Goal: Information Seeking & Learning: Learn about a topic

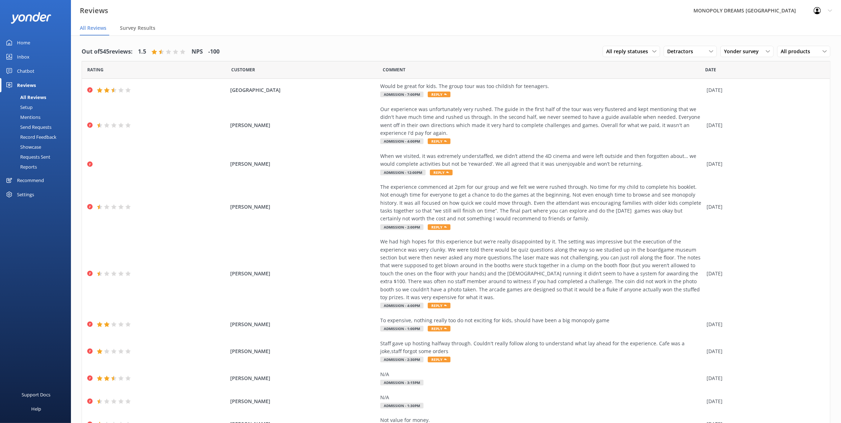
click at [23, 41] on div "Home" at bounding box center [23, 42] width 13 height 14
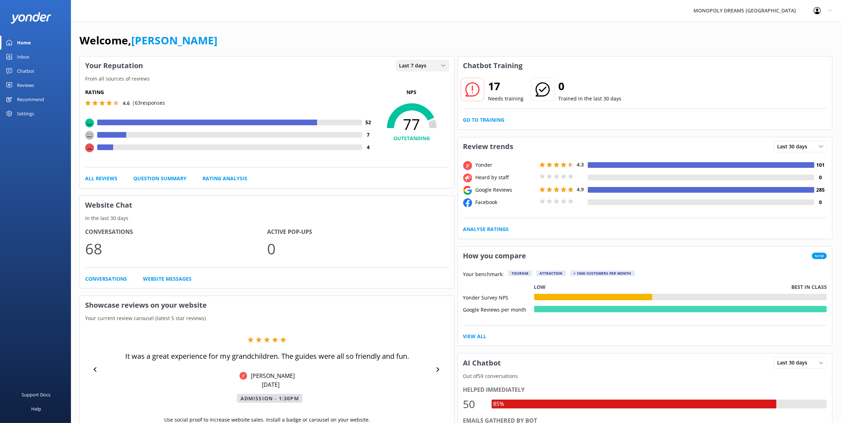
click at [398, 64] on div "Last 7 days" at bounding box center [423, 66] width 50 height 8
click at [407, 91] on div "Last 30 days" at bounding box center [412, 94] width 25 height 7
click at [407, 66] on span "Last 30 days" at bounding box center [417, 66] width 34 height 8
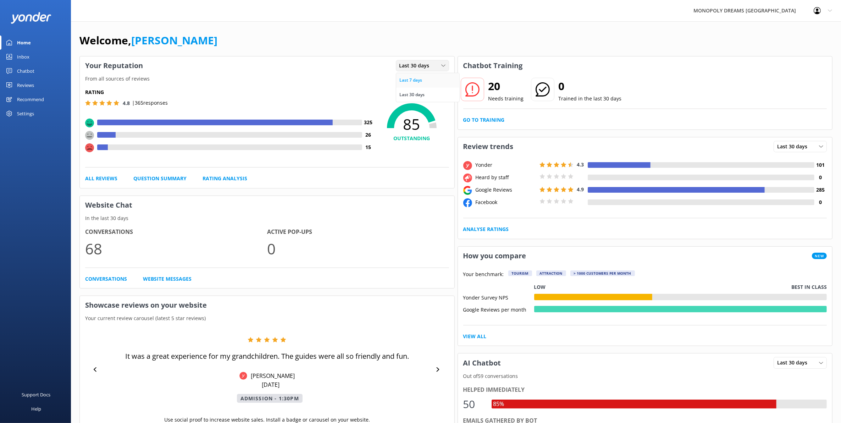
click at [410, 82] on div "Last 7 days" at bounding box center [411, 80] width 23 height 7
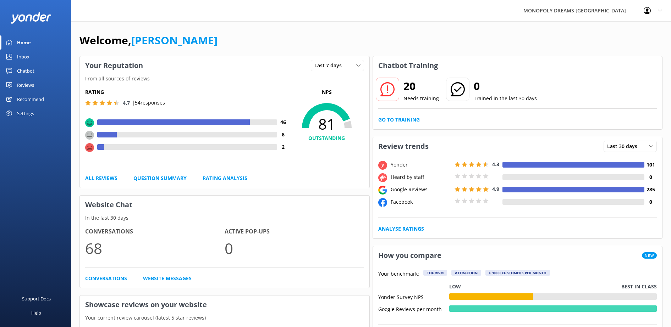
click at [20, 83] on div "Reviews" at bounding box center [25, 85] width 17 height 14
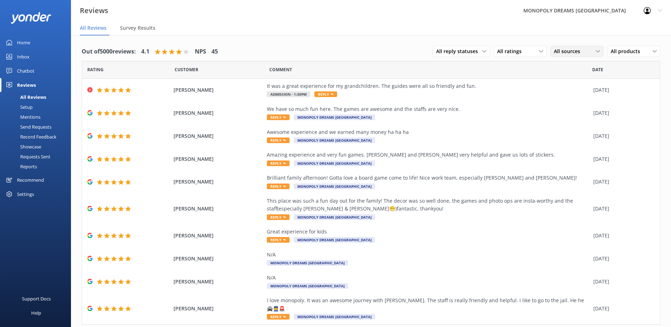
click at [576, 52] on span "All sources" at bounding box center [569, 52] width 31 height 8
drag, startPoint x: 574, startPoint y: 77, endPoint x: 543, endPoint y: 66, distance: 33.2
click at [574, 77] on div "Yonder survey" at bounding box center [581, 80] width 40 height 7
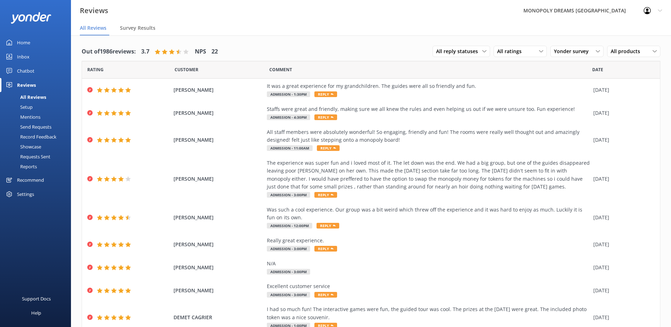
click at [501, 54] on span "All ratings" at bounding box center [511, 52] width 29 height 8
click at [507, 107] on div "Detractors" at bounding box center [520, 109] width 33 height 7
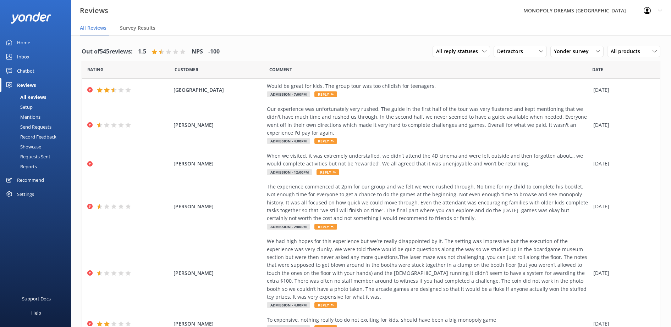
click at [655, 105] on div "Out of 545 reviews: 1.5 NPS -100 All reply statuses All reply statuses Needs a …" at bounding box center [371, 250] width 600 height 431
click at [389, 45] on div "Out of 545 reviews: 1.5 NPS -100 All reply statuses All reply statuses Needs a …" at bounding box center [371, 52] width 579 height 18
click at [502, 54] on span "Detractors" at bounding box center [512, 52] width 30 height 8
click at [506, 50] on span "Detractors" at bounding box center [512, 52] width 30 height 8
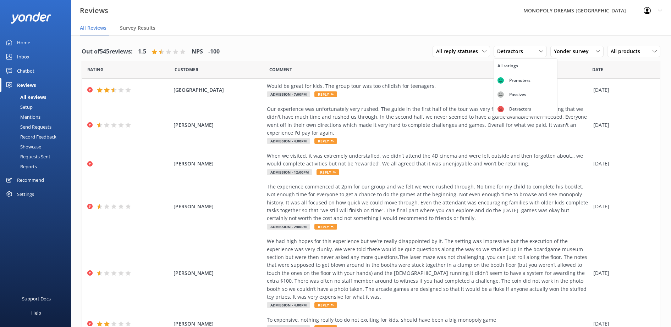
drag, startPoint x: 506, startPoint y: 50, endPoint x: 513, endPoint y: 64, distance: 15.2
click at [513, 64] on link "All ratings" at bounding box center [525, 66] width 63 height 14
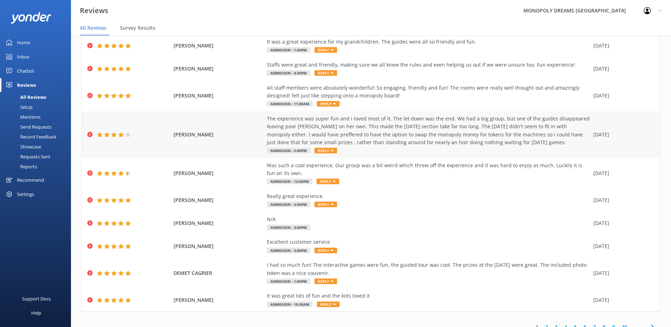
scroll to position [52, 0]
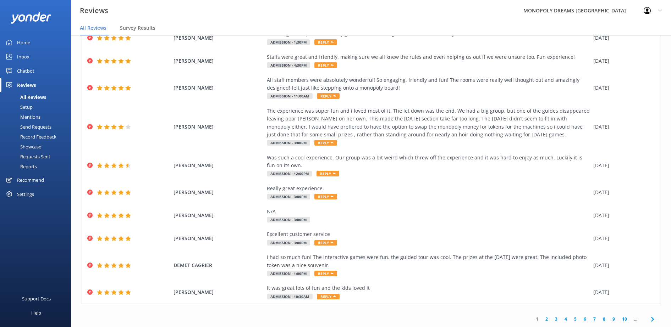
click at [542, 319] on link "2" at bounding box center [547, 319] width 10 height 7
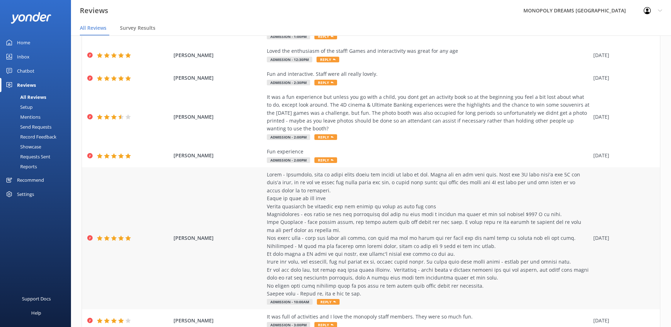
scroll to position [155, 0]
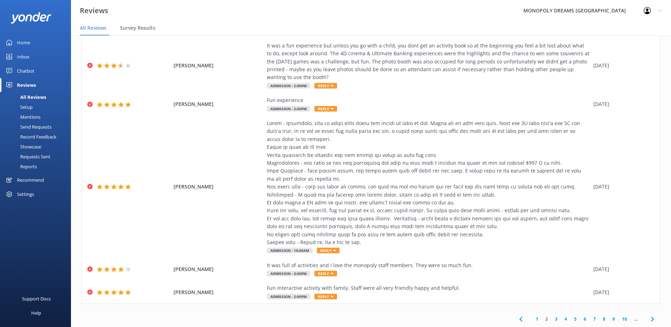
click at [551, 320] on link "3" at bounding box center [556, 319] width 10 height 7
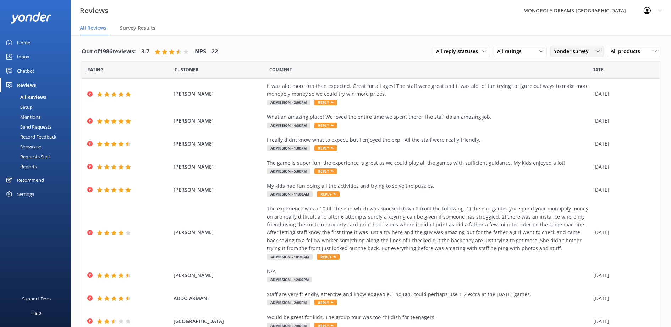
click at [567, 56] on div "Yonder survey All sources Yonder survey Heard by staff Facebook reviews Google …" at bounding box center [576, 51] width 53 height 11
click at [566, 77] on div "Yonder survey" at bounding box center [581, 80] width 40 height 7
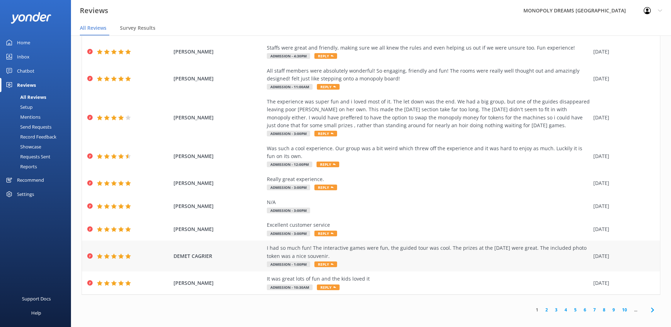
scroll to position [14, 0]
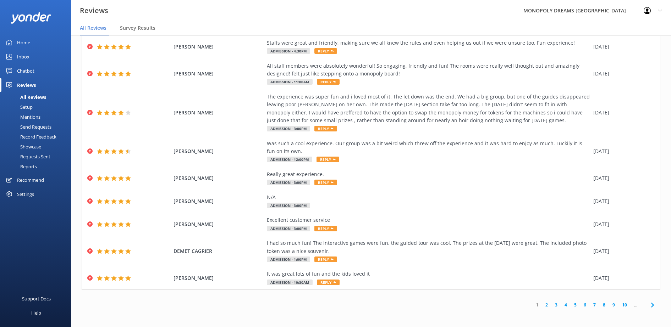
click at [542, 305] on link "2" at bounding box center [547, 305] width 10 height 7
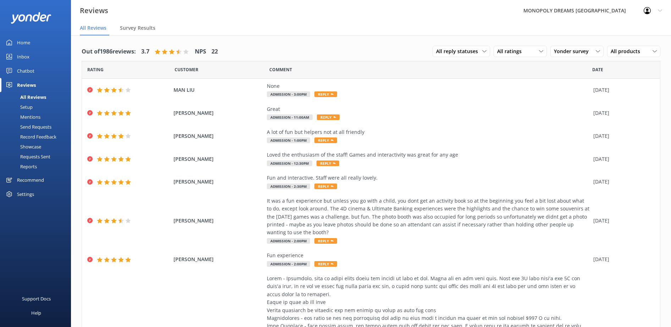
click at [23, 58] on div "Inbox" at bounding box center [23, 57] width 12 height 14
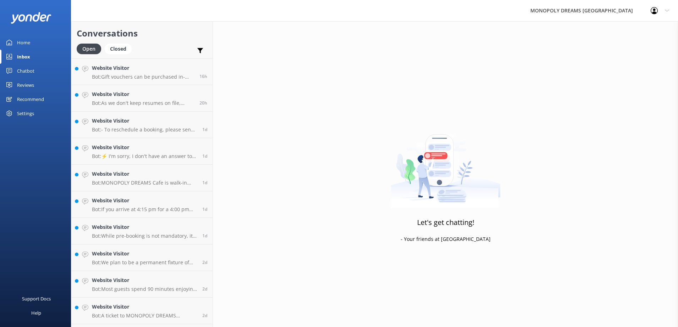
click at [23, 41] on div "Home" at bounding box center [23, 42] width 13 height 14
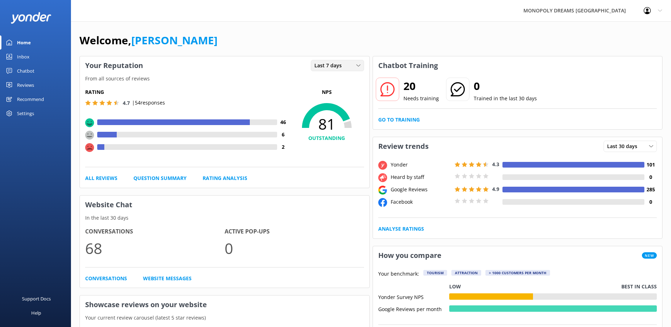
click at [345, 66] on div "Last 7 days" at bounding box center [338, 66] width 50 height 8
click at [215, 151] on div "2" at bounding box center [187, 147] width 204 height 9
click at [97, 175] on link "All Reviews" at bounding box center [101, 179] width 32 height 8
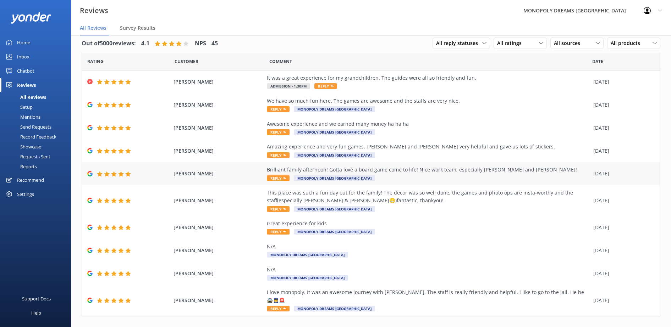
scroll to position [12, 0]
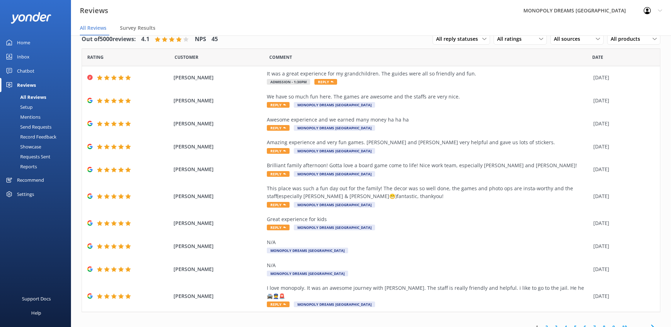
click at [542, 324] on link "2" at bounding box center [547, 327] width 10 height 7
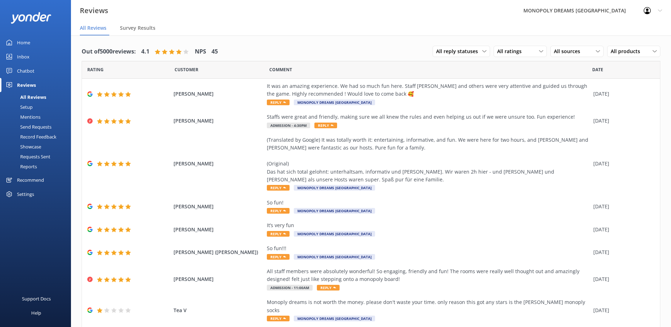
click at [28, 42] on div "Home" at bounding box center [23, 42] width 13 height 14
